Goal: Task Accomplishment & Management: Complete application form

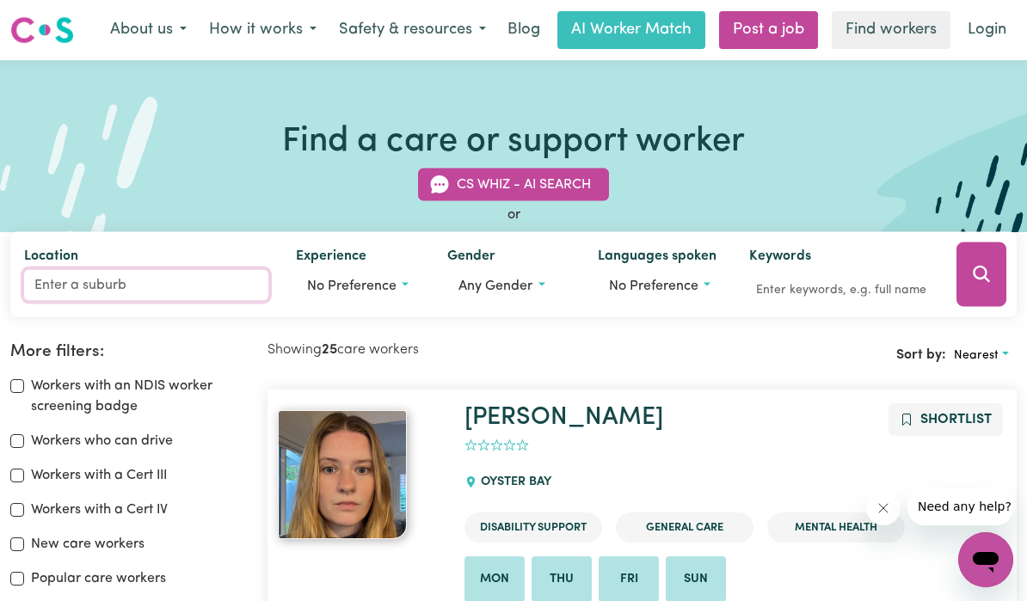
click at [52, 283] on input "Location" at bounding box center [146, 284] width 244 height 31
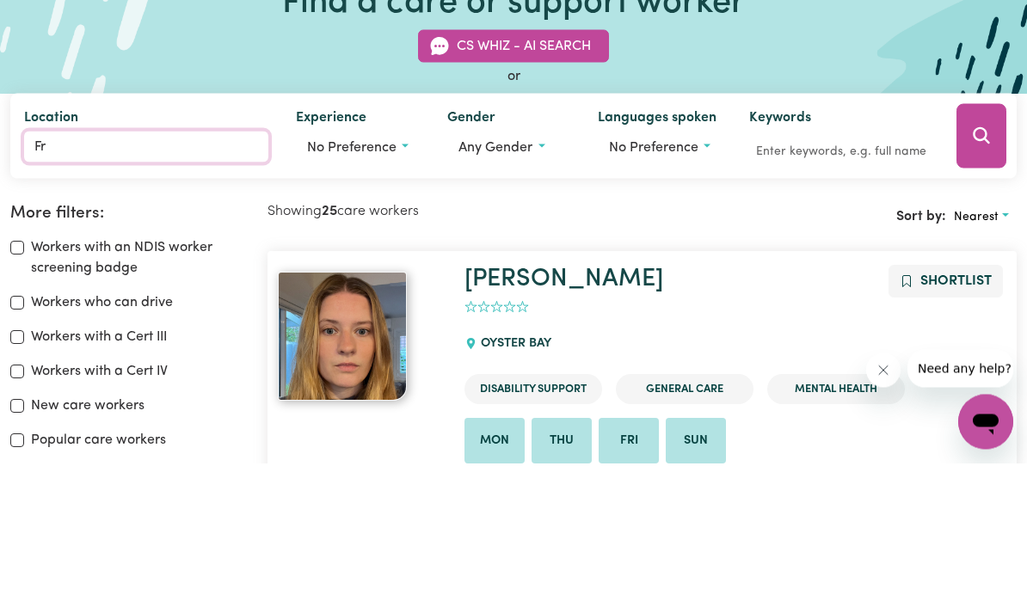
type input "Fre"
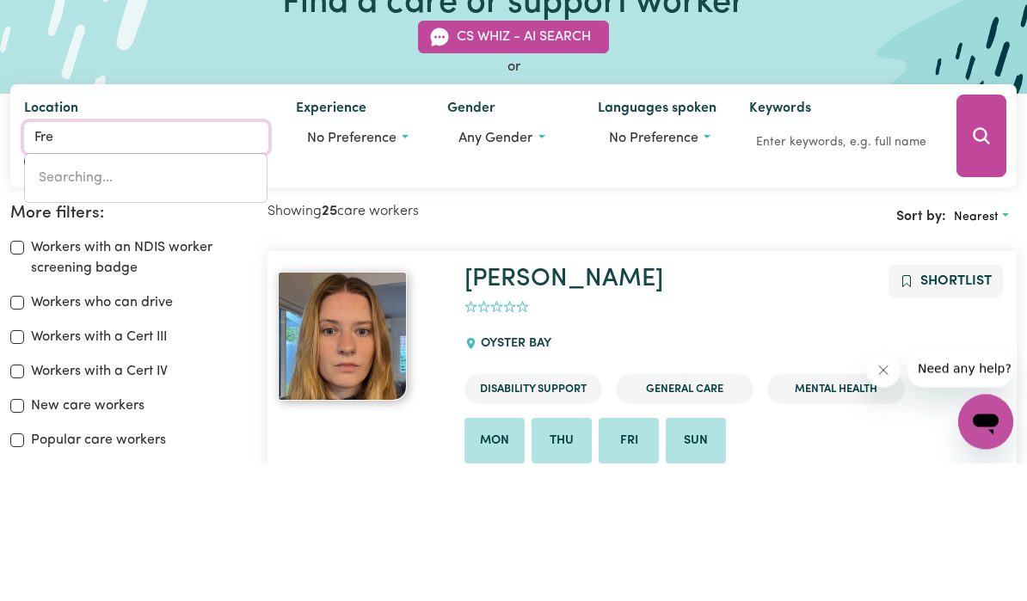
type input "FreDERICKSFIELD, [GEOGRAPHIC_DATA], 4806"
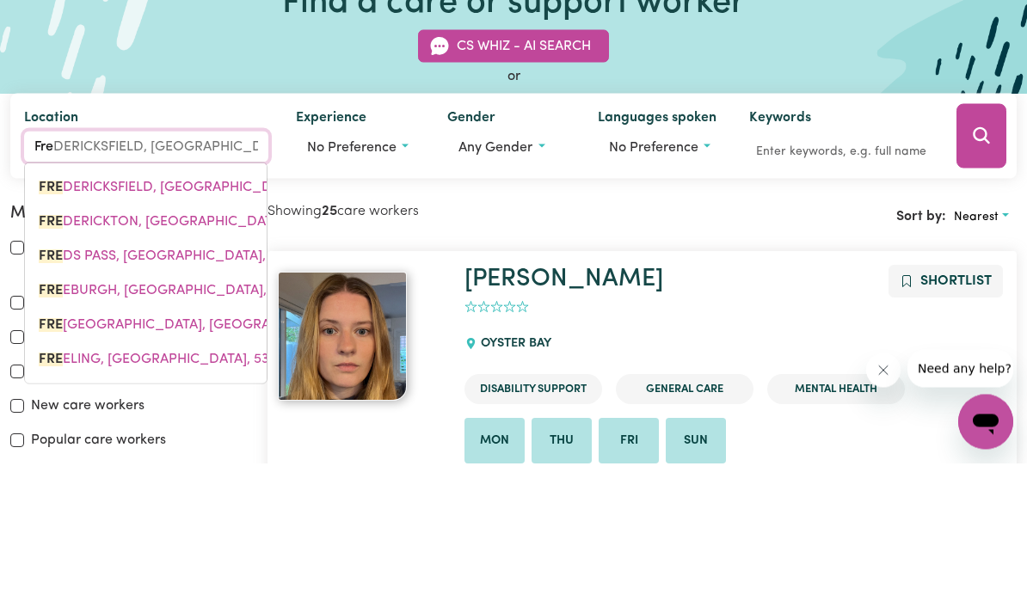
type input "Fremantle"
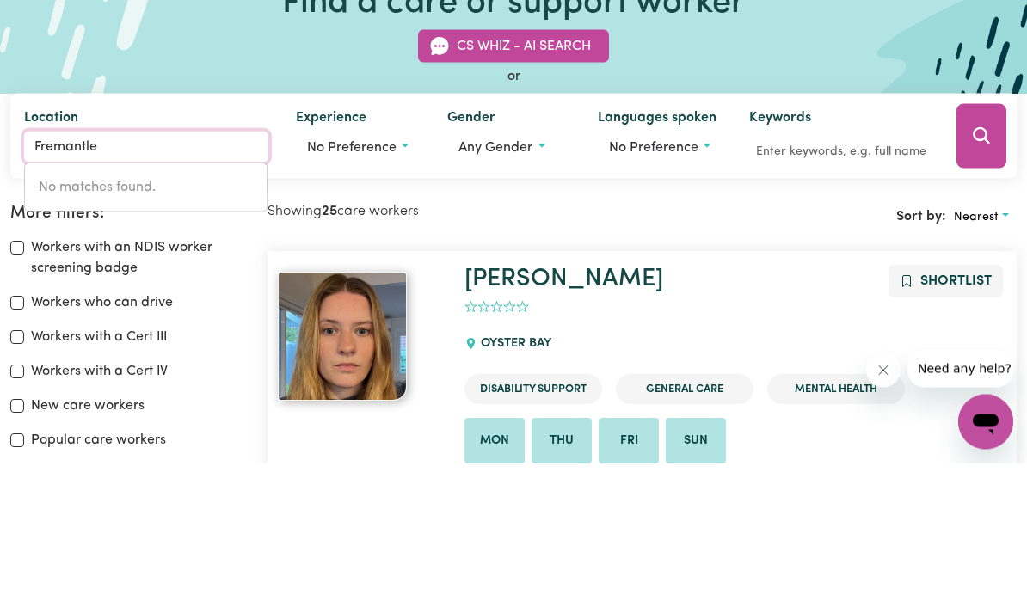
type input "Fremantle"
type input "Fremantle, [GEOGRAPHIC_DATA], 6160"
type input "Fremantl"
type input "FremantlE, [GEOGRAPHIC_DATA], 6160"
click at [187, 269] on input "Fremantl" at bounding box center [146, 284] width 244 height 31
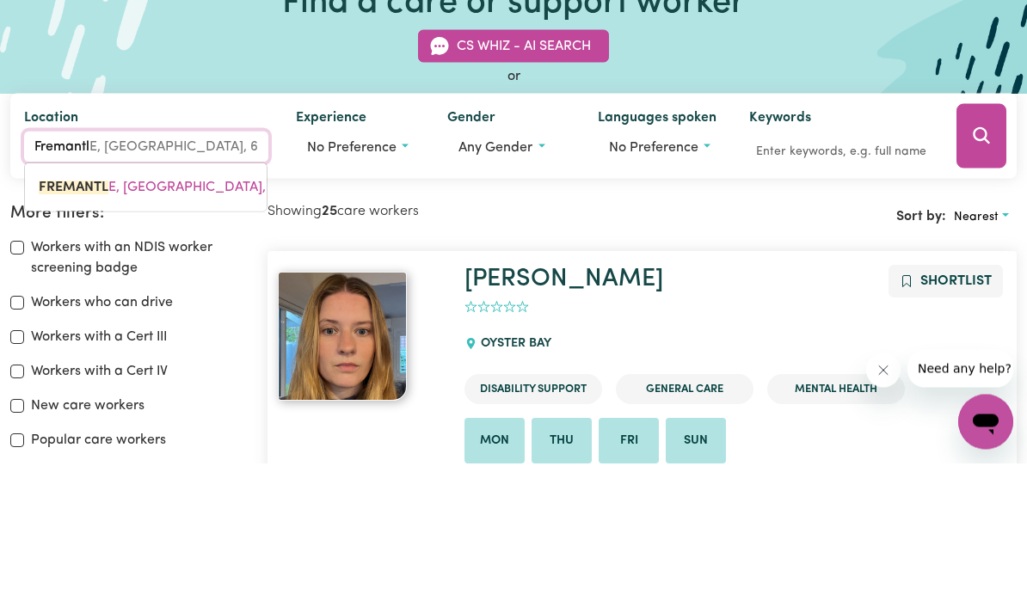
click at [171, 318] on span "FREMANTL E, [GEOGRAPHIC_DATA], 6160" at bounding box center [168, 325] width 259 height 14
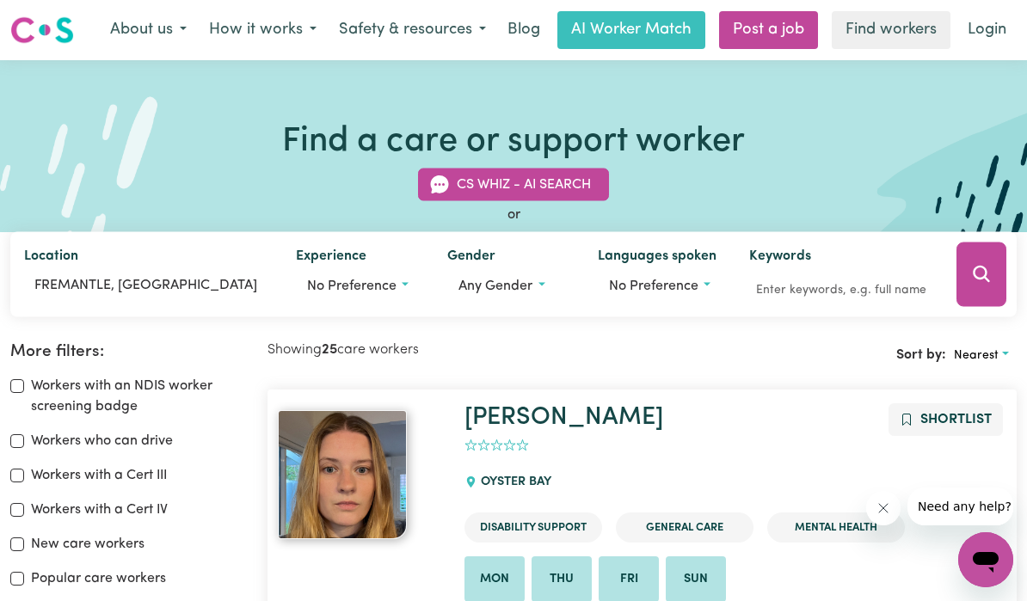
click at [411, 276] on button "No preference" at bounding box center [358, 285] width 124 height 33
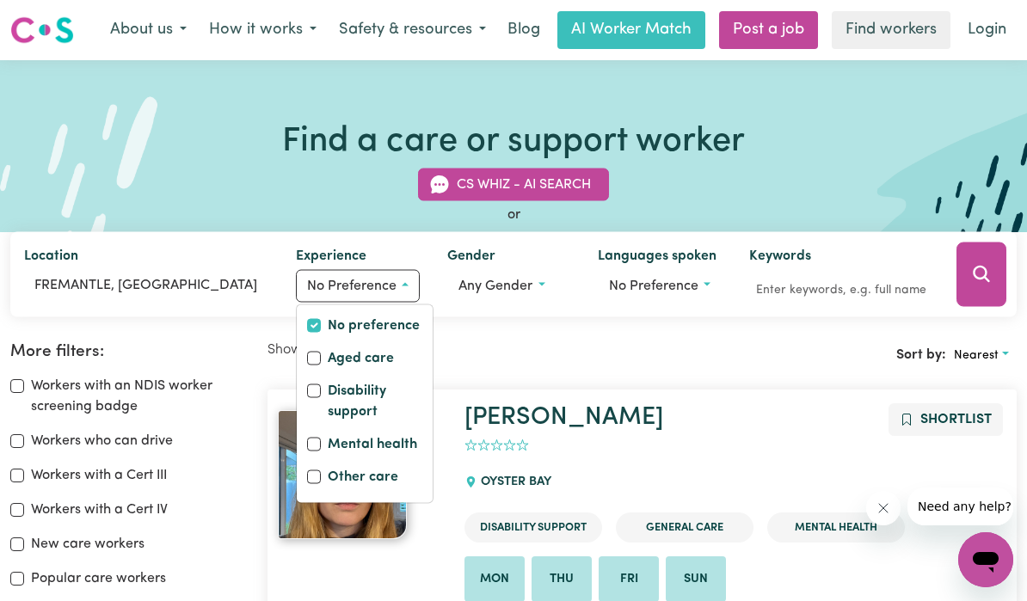
click at [319, 387] on input "Disability support" at bounding box center [314, 390] width 14 height 14
checkbox input "true"
checkbox input "false"
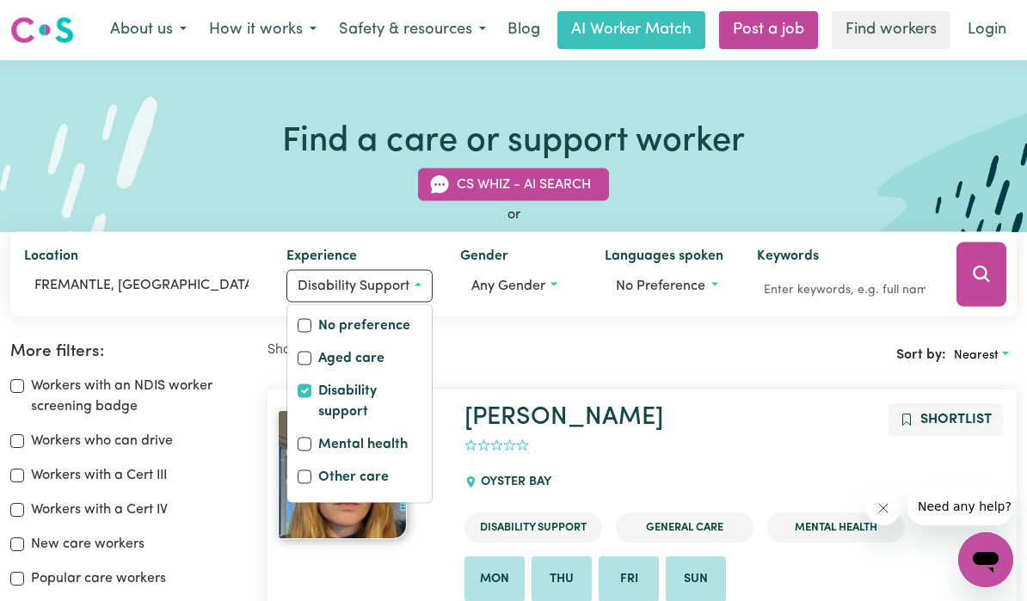
click at [561, 273] on button "Any gender" at bounding box center [518, 285] width 117 height 33
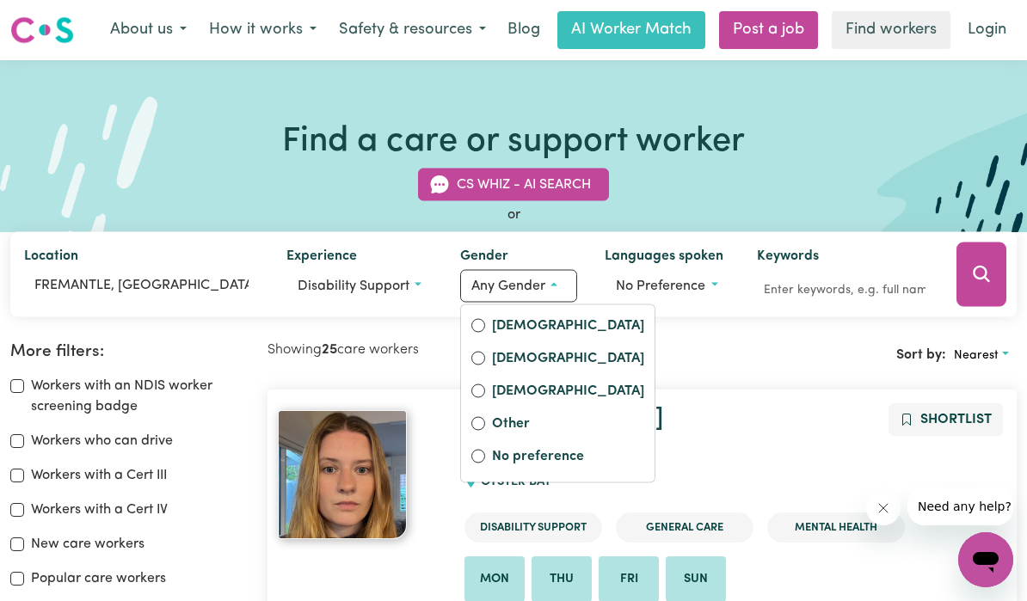
click at [483, 448] on div "No preference" at bounding box center [557, 457] width 173 height 24
click at [487, 451] on div "No preference" at bounding box center [557, 457] width 173 height 24
click at [481, 453] on input "No preference" at bounding box center [478, 456] width 14 height 14
click at [482, 458] on input "No preference" at bounding box center [478, 456] width 14 height 14
click at [483, 456] on input "No preference" at bounding box center [478, 456] width 14 height 14
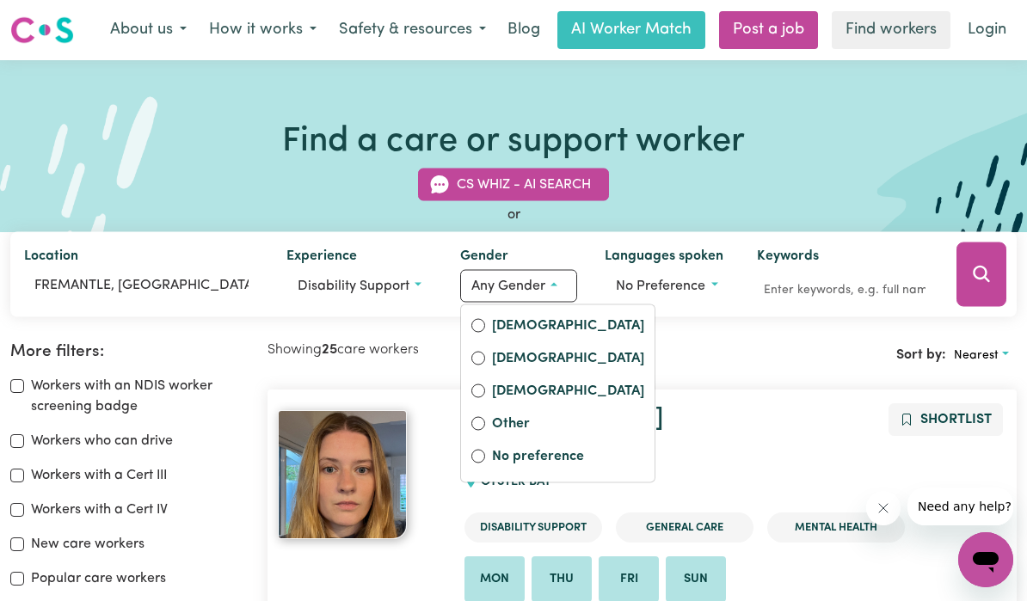
click at [559, 462] on label "No preference" at bounding box center [568, 457] width 152 height 24
click at [485, 462] on input "No preference" at bounding box center [478, 456] width 14 height 14
click at [558, 454] on label "No preference" at bounding box center [568, 457] width 152 height 24
click at [485, 454] on input "No preference" at bounding box center [478, 456] width 14 height 14
click at [552, 457] on label "No preference" at bounding box center [568, 457] width 152 height 24
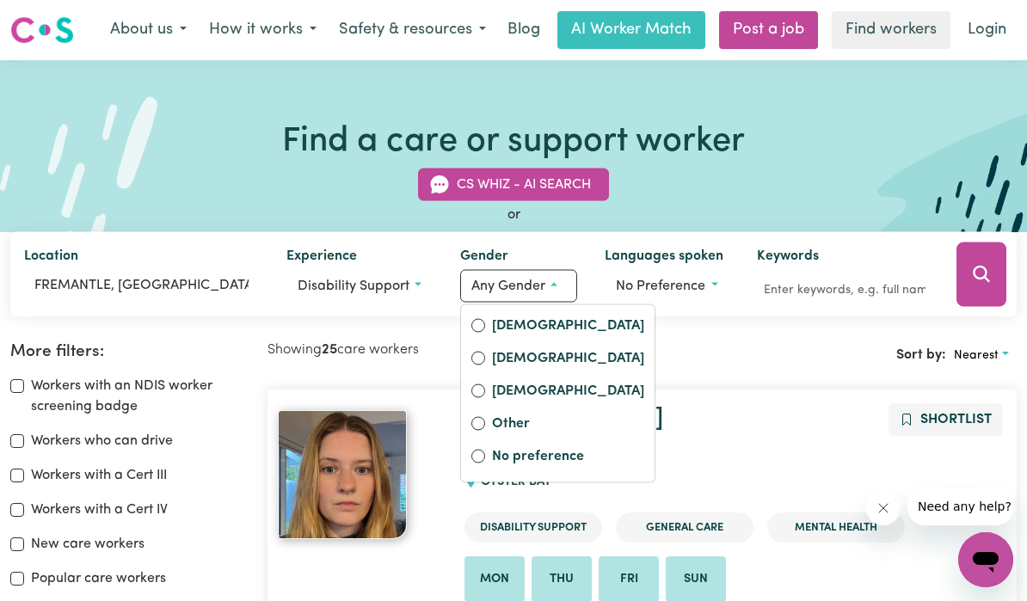
click at [485, 457] on input "No preference" at bounding box center [478, 456] width 14 height 14
click at [481, 455] on input "No preference" at bounding box center [478, 456] width 14 height 14
click at [719, 279] on button "No preference" at bounding box center [666, 285] width 124 height 33
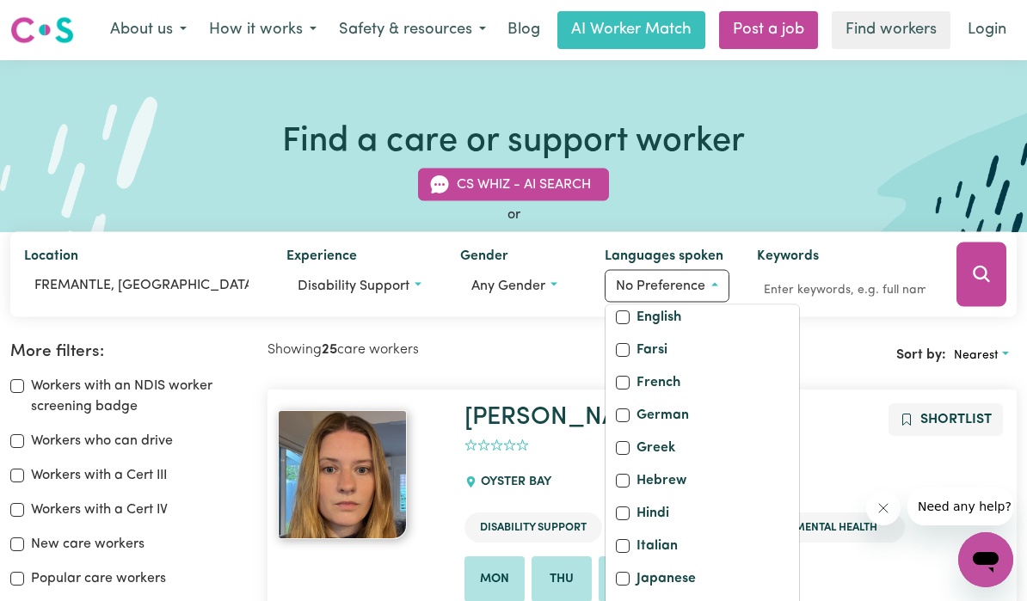
scroll to position [326, 0]
click at [636, 328] on label "English" at bounding box center [658, 315] width 45 height 24
click at [629, 321] on input "English" at bounding box center [623, 314] width 14 height 14
checkbox input "true"
checkbox input "false"
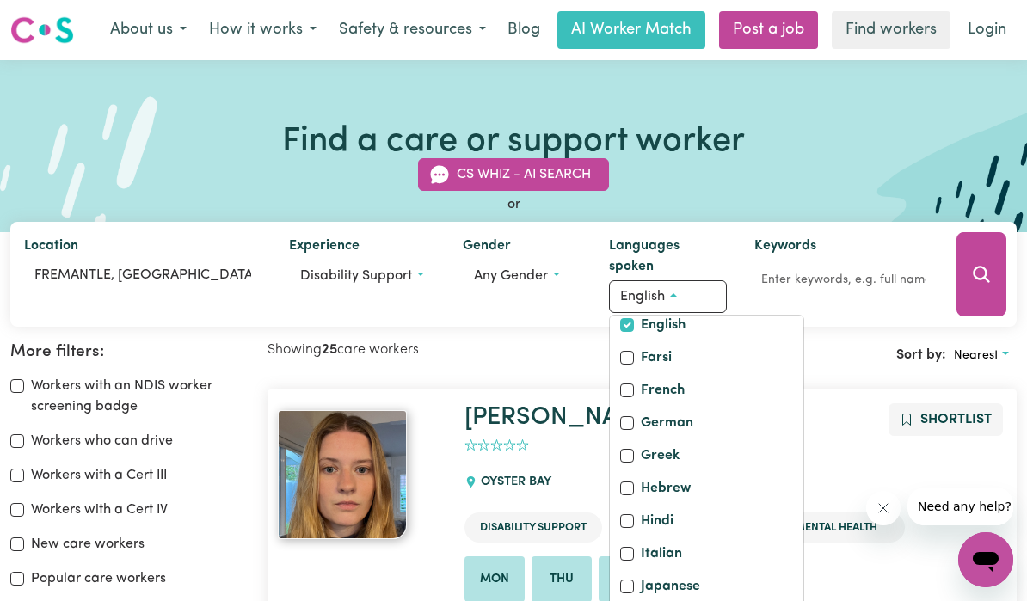
click at [835, 169] on div "CS Whiz - AI Search or Location [GEOGRAPHIC_DATA], [GEOGRAPHIC_DATA] Experience…" at bounding box center [513, 232] width 1027 height 189
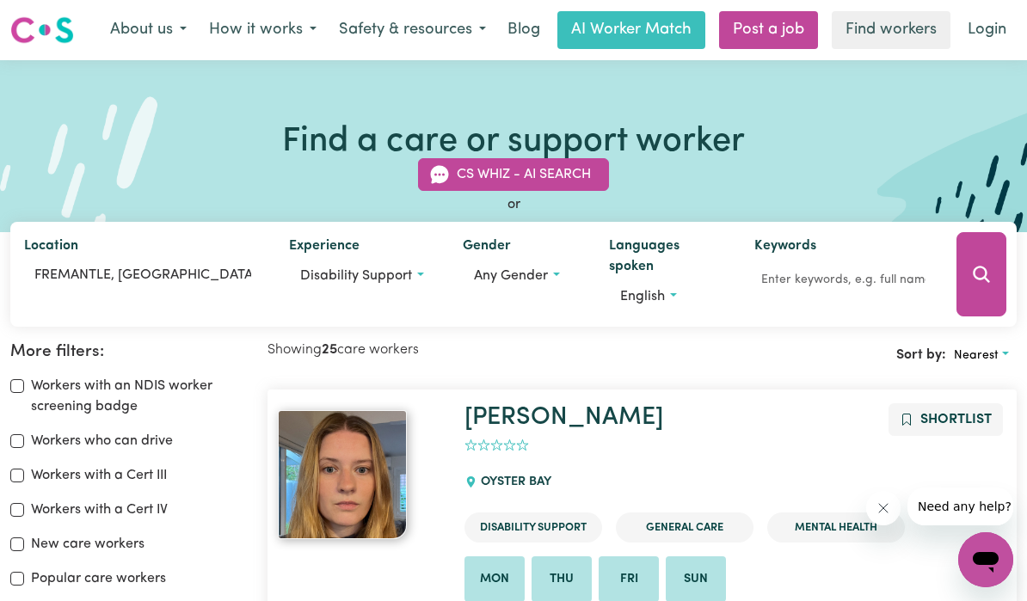
click at [986, 262] on button "Search" at bounding box center [981, 274] width 50 height 84
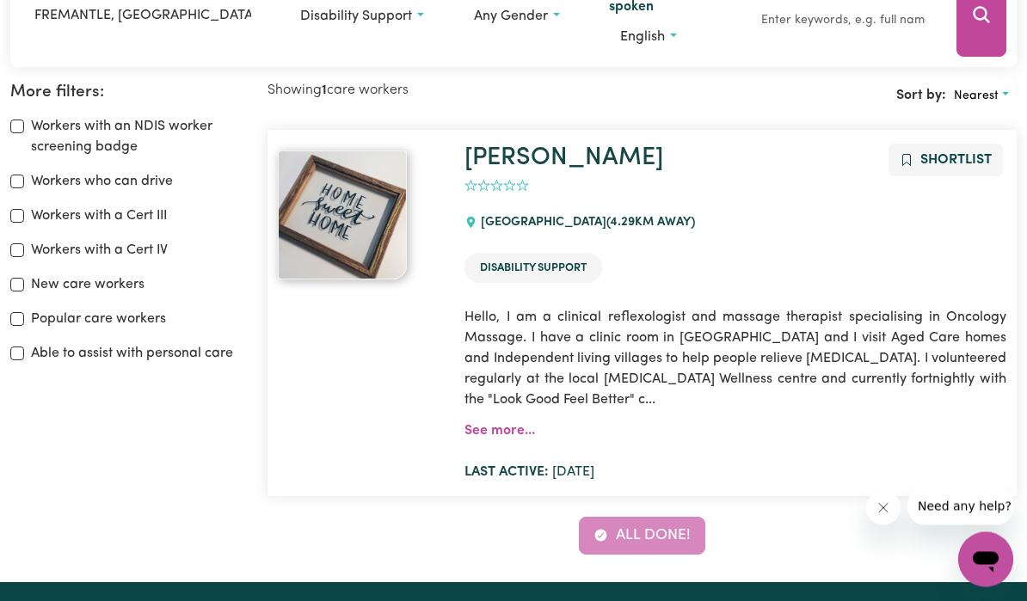
scroll to position [286, 0]
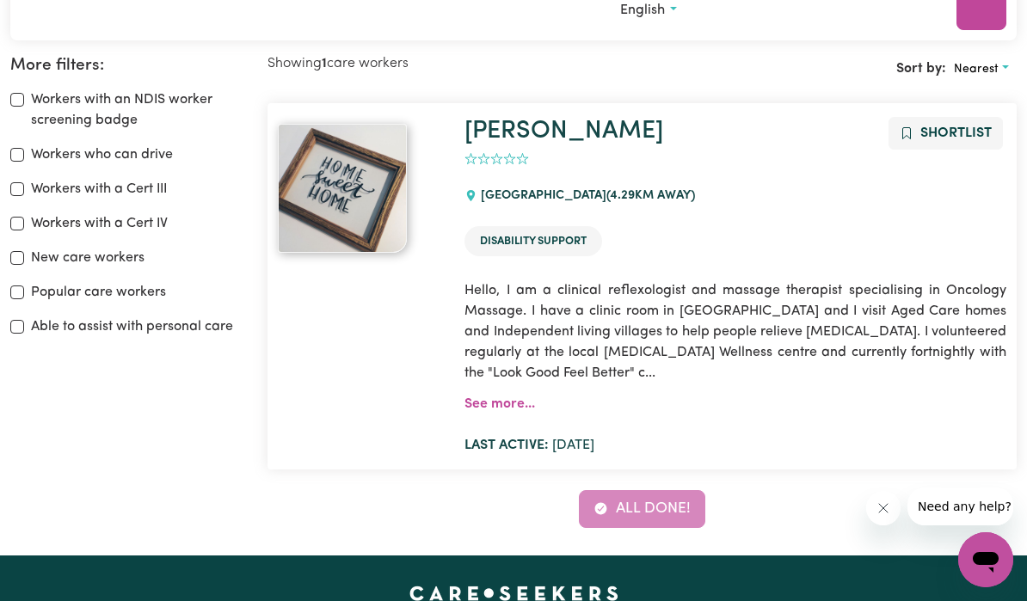
click at [505, 397] on link "See more..." at bounding box center [499, 404] width 70 height 14
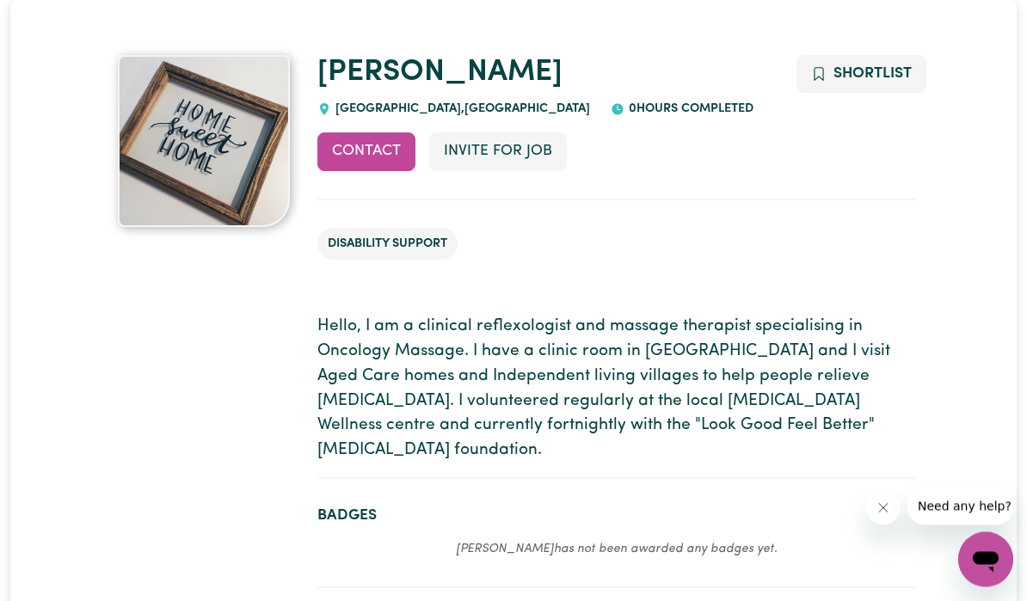
scroll to position [104, 0]
